Goal: Ask a question

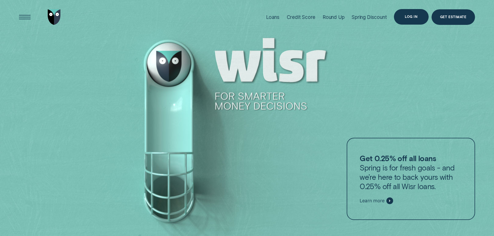
click at [407, 19] on div "Log in" at bounding box center [411, 17] width 34 height 16
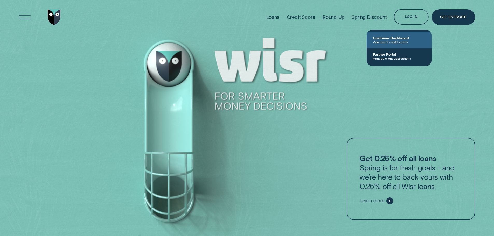
click at [383, 39] on span "Customer Dashboard" at bounding box center [399, 38] width 52 height 4
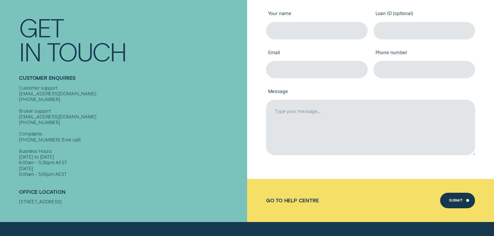
scroll to position [181, 0]
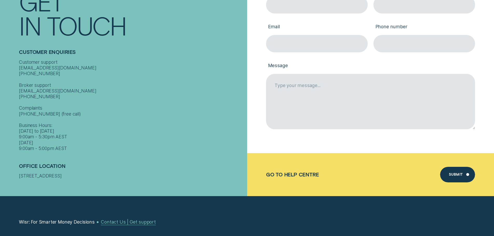
click at [140, 223] on div "Contact Us | Get support" at bounding box center [128, 222] width 55 height 6
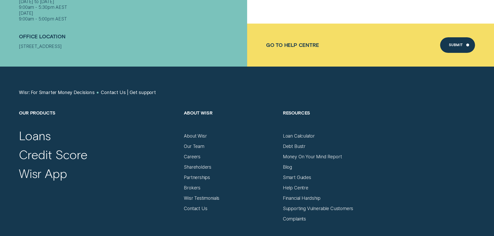
scroll to position [337, 0]
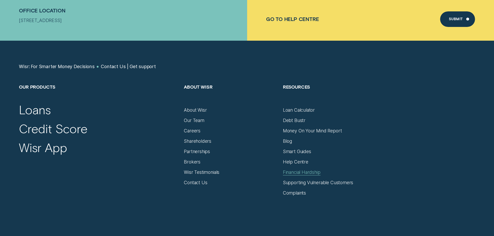
click at [312, 172] on div "Financial Hardship" at bounding box center [302, 173] width 38 height 6
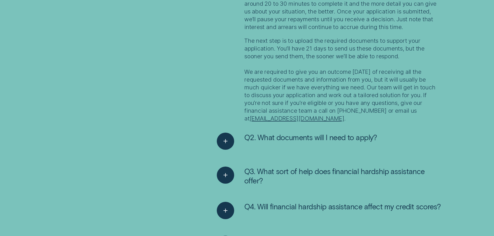
scroll to position [1089, 0]
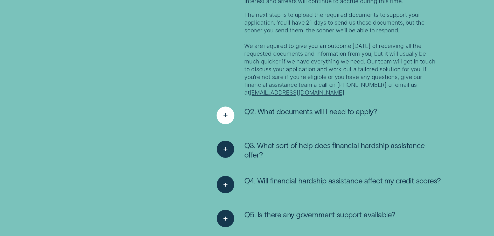
click at [317, 111] on span "Q2. What documents will I need to apply?" at bounding box center [310, 111] width 133 height 9
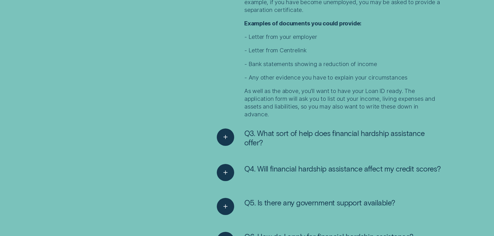
scroll to position [1270, 0]
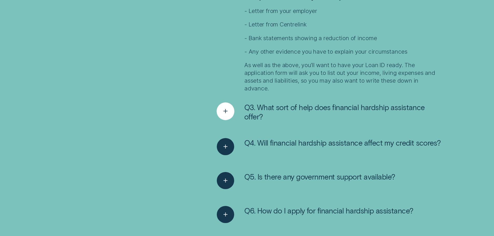
click at [275, 108] on span "Q3. What sort of help does financial hardship assistance offer?" at bounding box center [343, 112] width 198 height 19
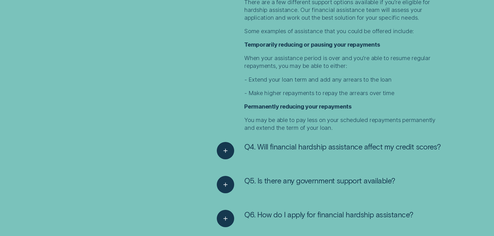
scroll to position [1452, 0]
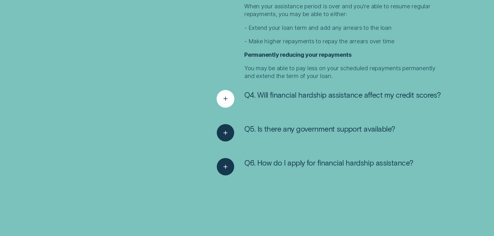
click at [374, 95] on span "Q4. Will financial hardship assistance affect my credit scores?" at bounding box center [342, 94] width 196 height 9
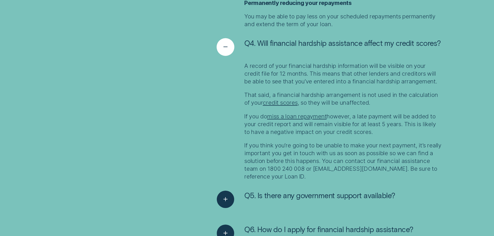
scroll to position [1555, 0]
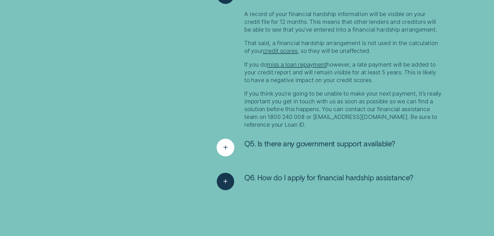
click at [329, 141] on span "Q5. Is there any government support available?" at bounding box center [319, 143] width 151 height 9
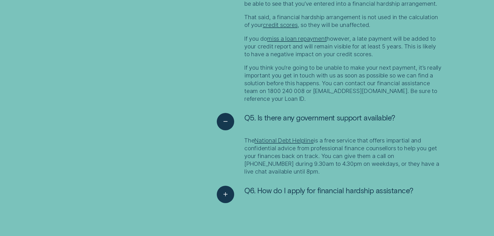
scroll to position [1633, 0]
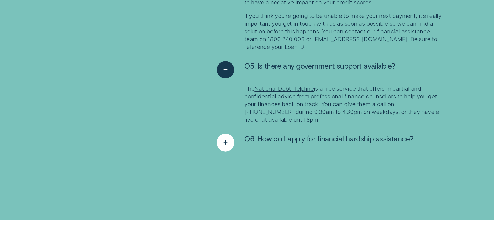
click at [306, 138] on span "Q6. How do I apply for financial hardship assistance?" at bounding box center [328, 138] width 169 height 9
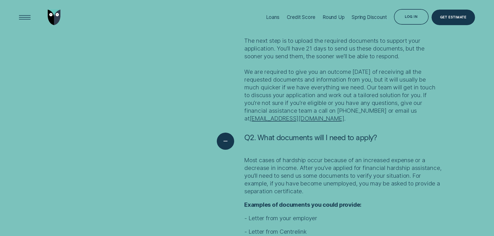
scroll to position [959, 0]
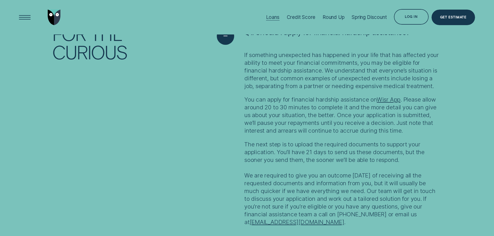
click at [269, 17] on div "Loans" at bounding box center [272, 17] width 13 height 6
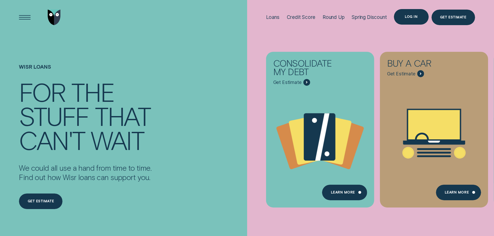
click at [410, 17] on div "Log in" at bounding box center [411, 16] width 13 height 3
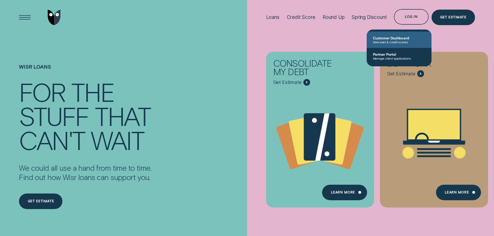
click at [385, 39] on span "Customer Dashboard" at bounding box center [399, 38] width 52 height 4
